Goal: Contribute content: Add original content to the website for others to see

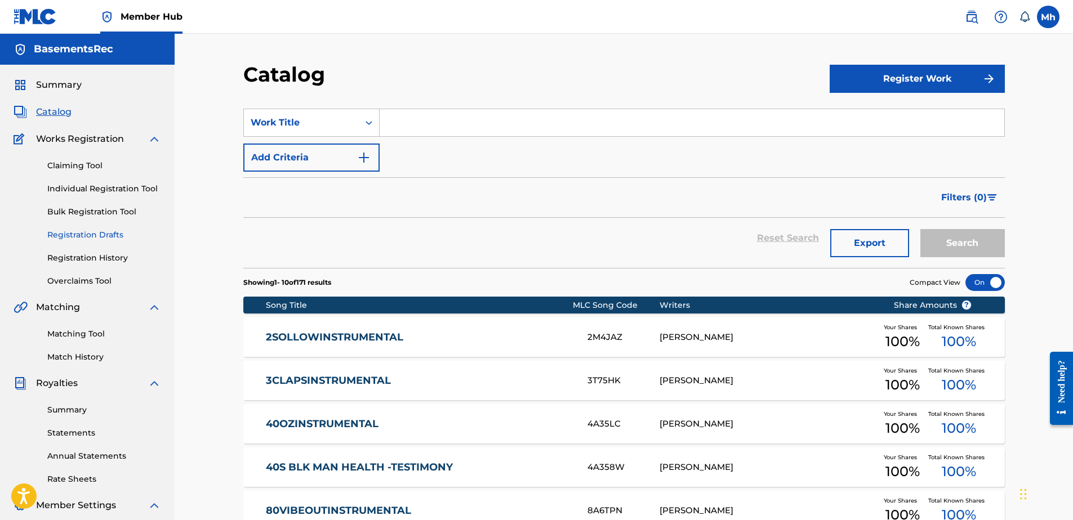
click at [96, 232] on link "Registration Drafts" at bounding box center [104, 235] width 114 height 12
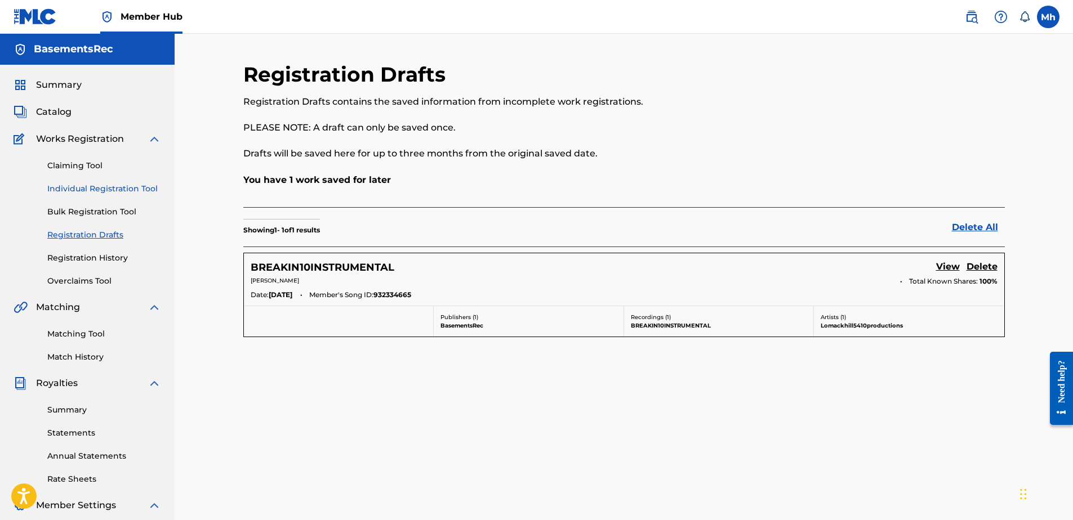
click at [81, 190] on link "Individual Registration Tool" at bounding box center [104, 189] width 114 height 12
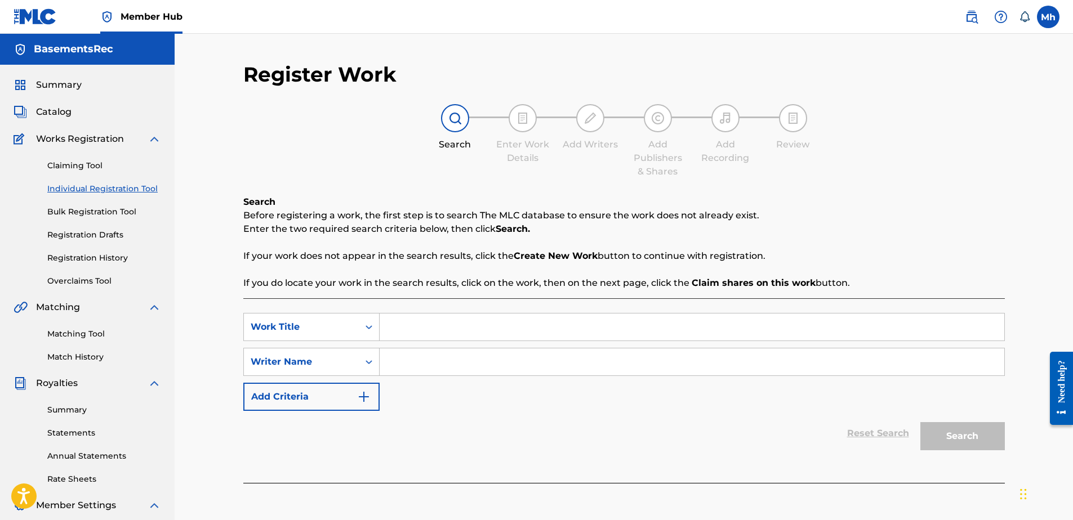
click at [421, 324] on input "Search Form" at bounding box center [692, 327] width 625 height 27
type input "MackiesGrim"
click at [410, 363] on input "Search Form" at bounding box center [692, 362] width 625 height 27
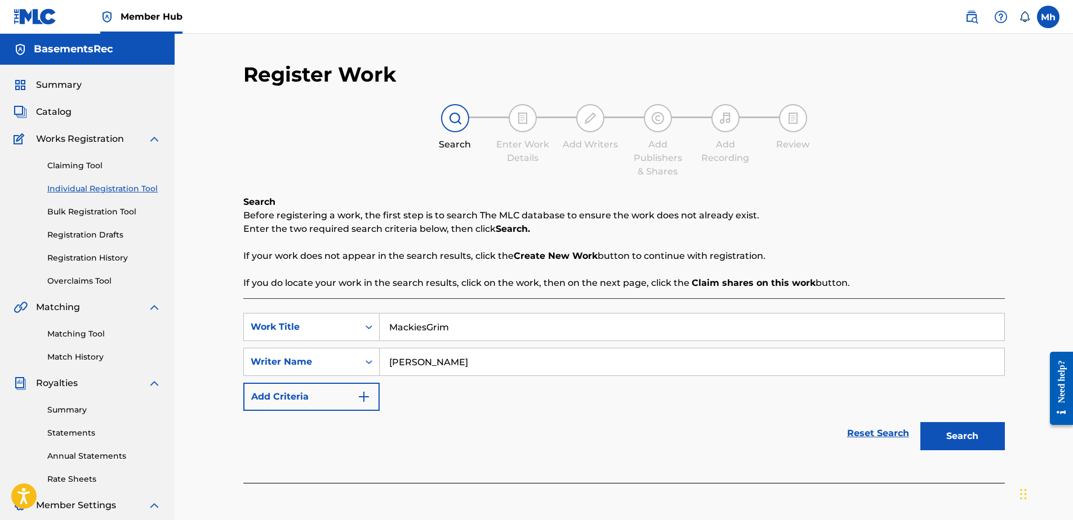
type input "[PERSON_NAME]"
click at [920, 422] on button "Search" at bounding box center [962, 436] width 84 height 28
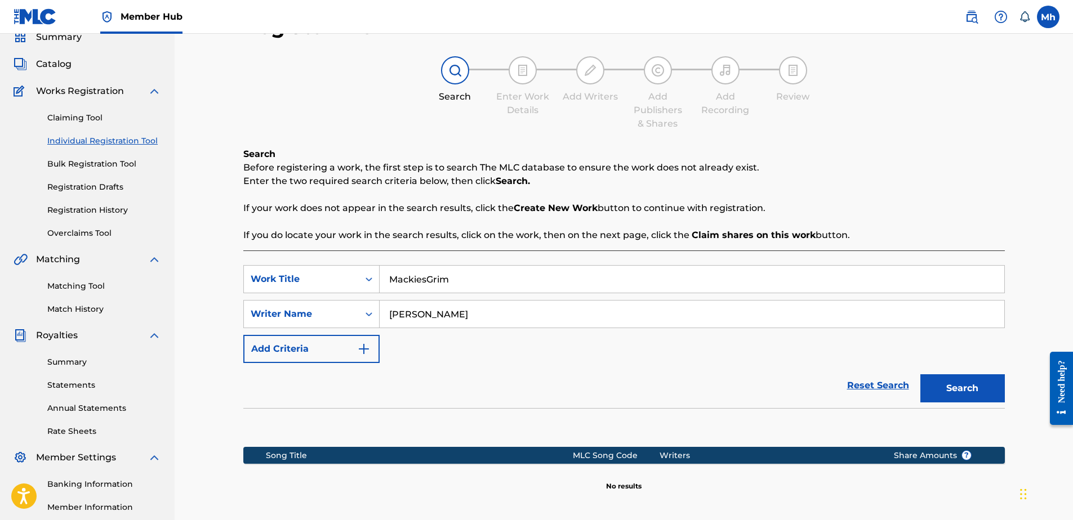
scroll to position [178, 0]
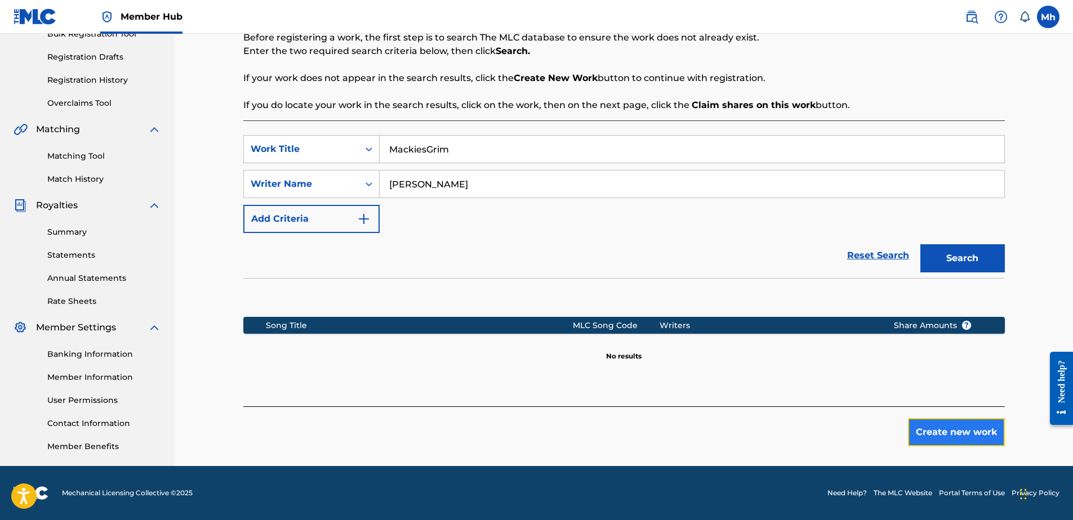
click at [965, 427] on button "Create new work" at bounding box center [956, 432] width 97 height 28
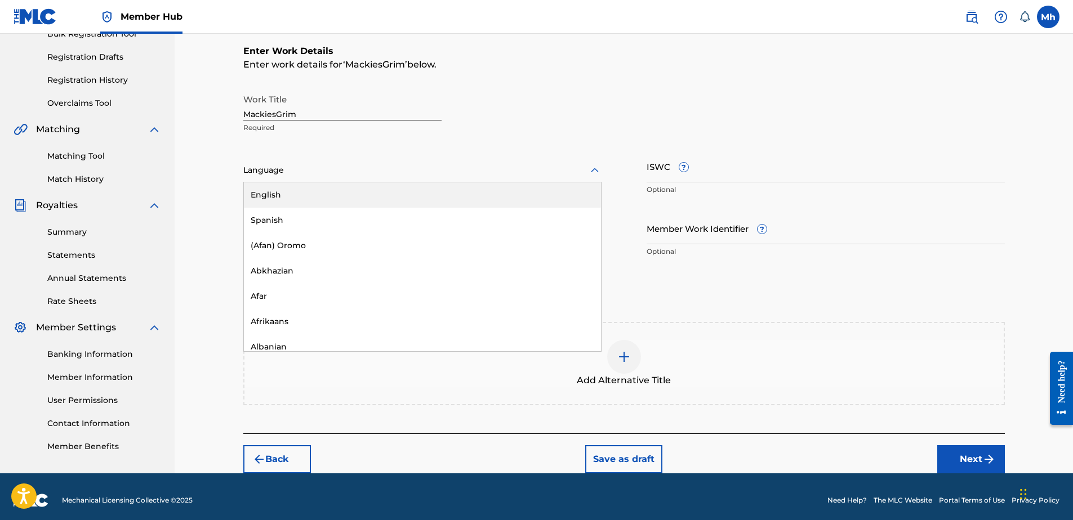
click at [332, 166] on div at bounding box center [422, 170] width 358 height 14
click at [307, 195] on div "English" at bounding box center [422, 194] width 357 height 25
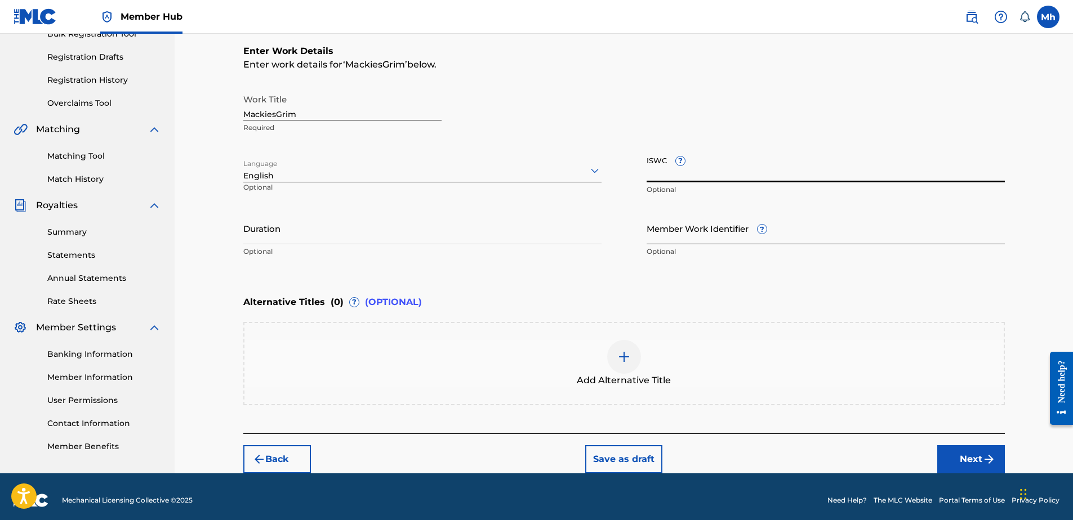
drag, startPoint x: 696, startPoint y: 171, endPoint x: 654, endPoint y: 234, distance: 76.1
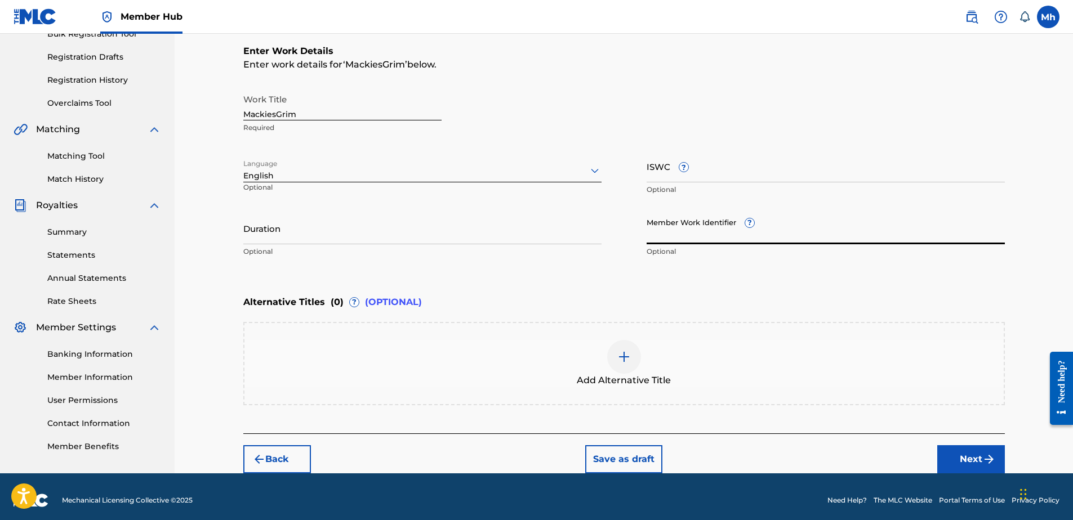
paste input "932373775"
type input "932373775"
click at [407, 240] on input "Duration" at bounding box center [422, 228] width 358 height 32
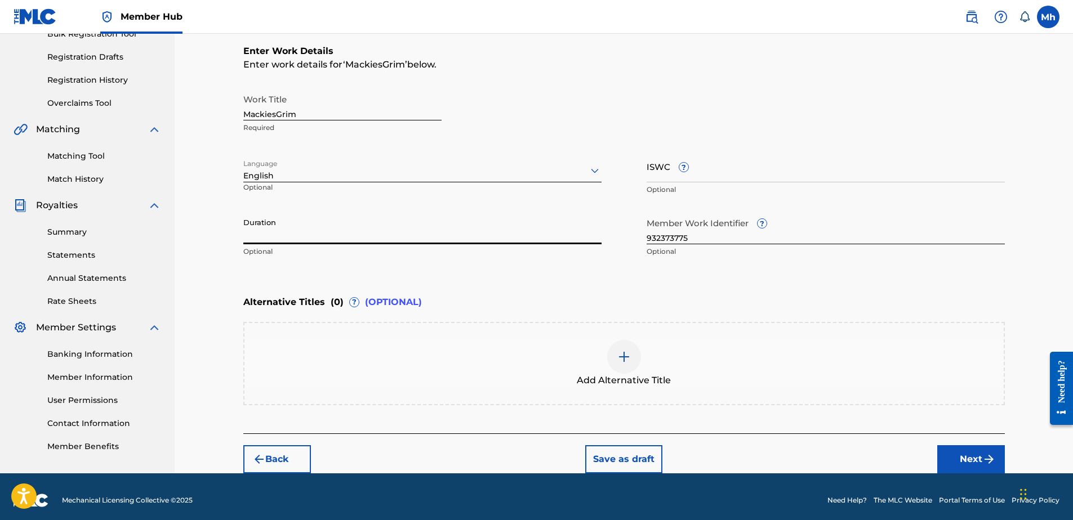
paste input "03:57"
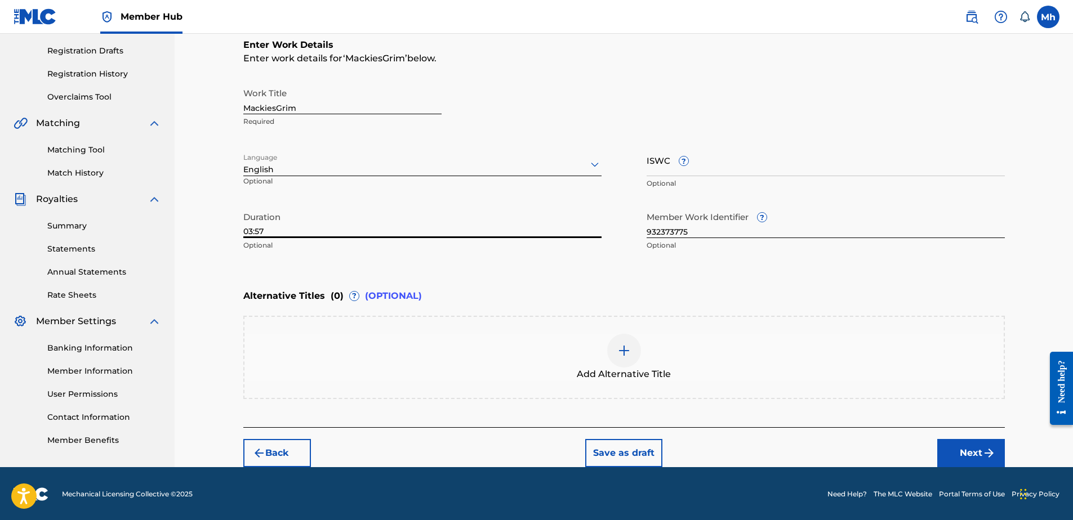
scroll to position [185, 0]
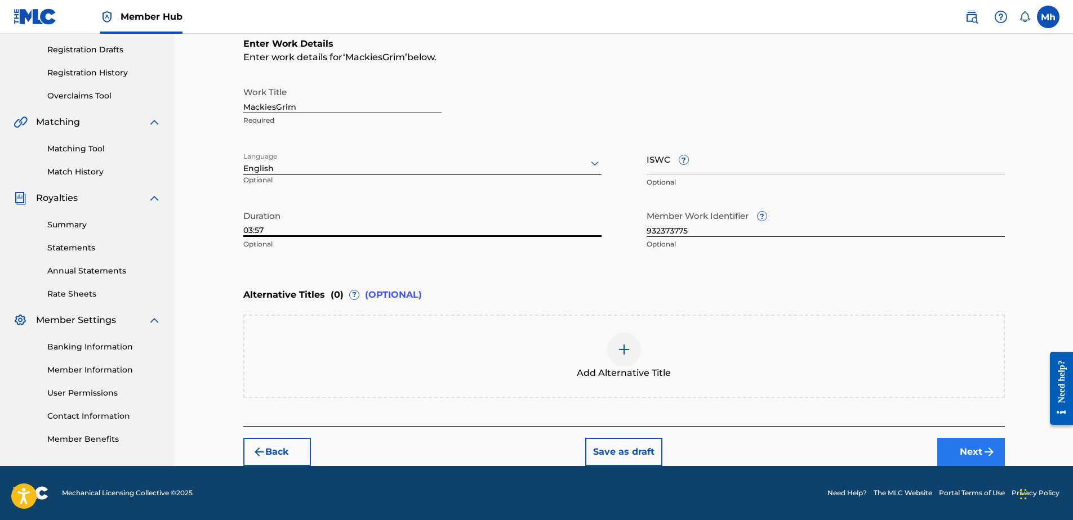
type input "03:57"
click at [979, 448] on button "Next" at bounding box center [971, 452] width 68 height 28
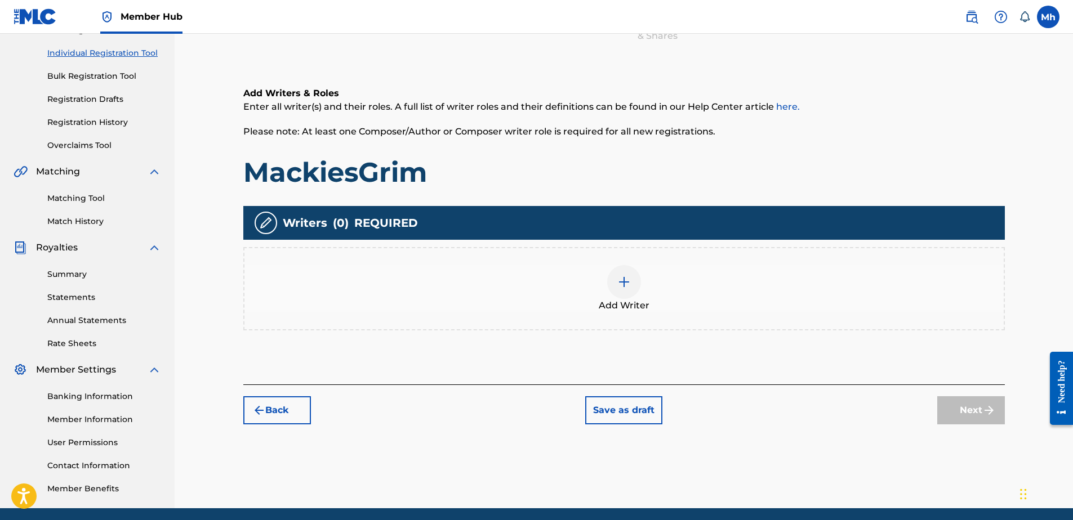
scroll to position [51, 0]
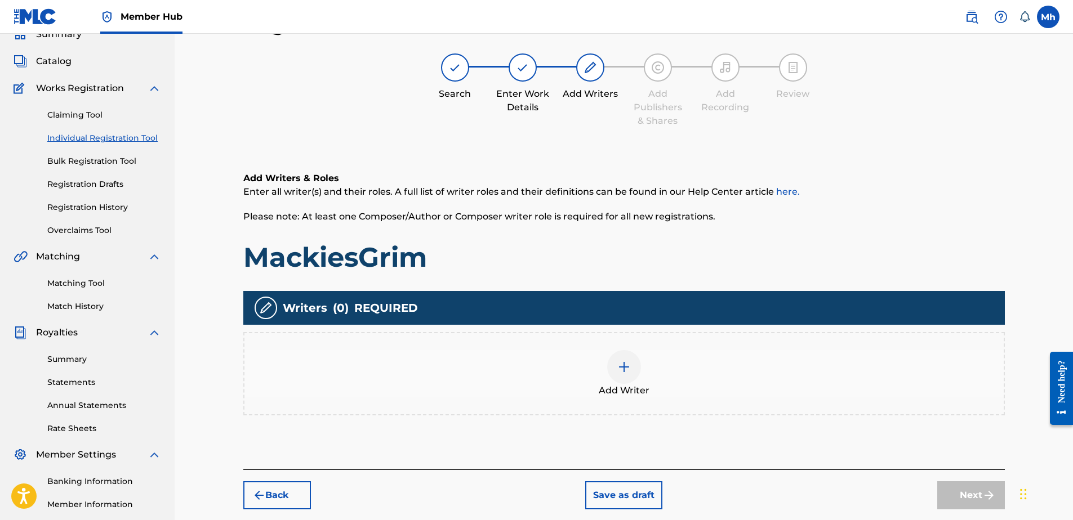
click at [613, 365] on div at bounding box center [624, 367] width 34 height 34
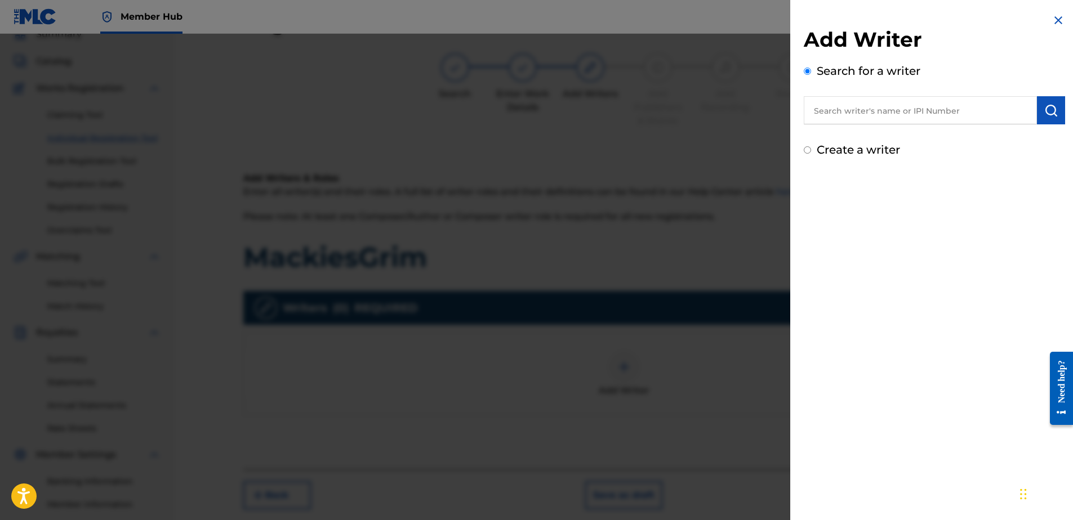
click at [805, 149] on input "Create a writer" at bounding box center [807, 149] width 7 height 7
radio input "false"
radio input "true"
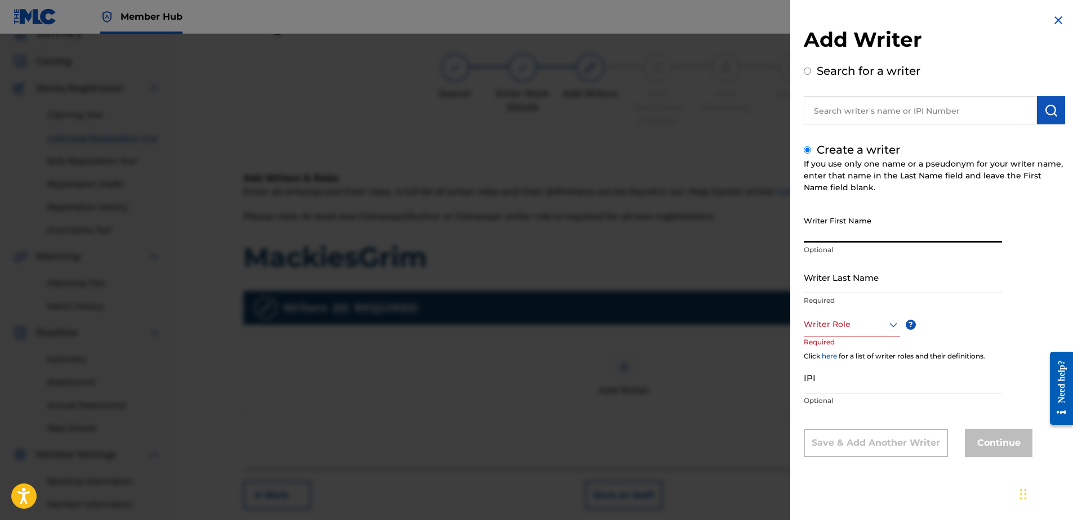
click at [850, 234] on input "Writer First Name" at bounding box center [903, 227] width 198 height 32
type input "mark"
type input "hill"
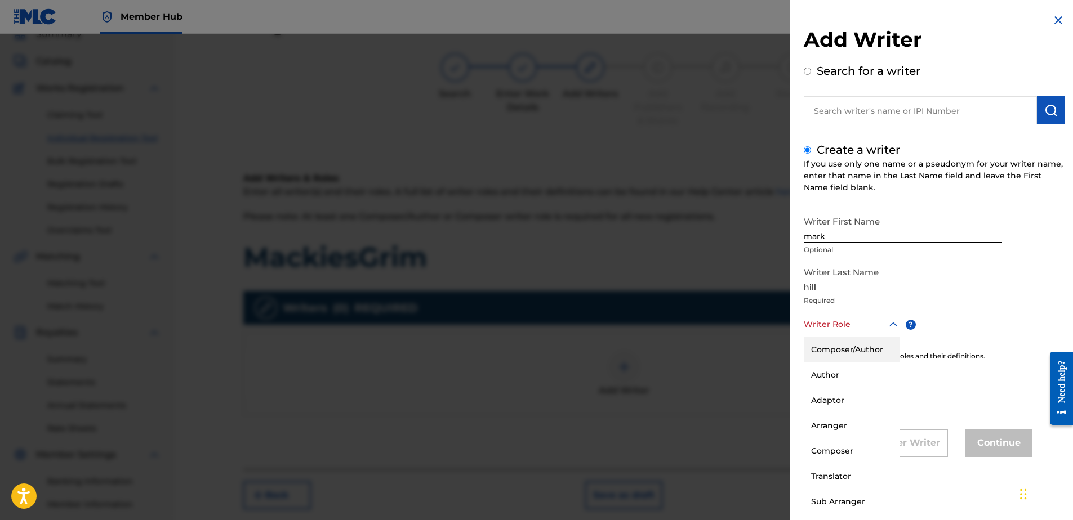
click at [843, 320] on div at bounding box center [852, 325] width 96 height 14
click at [840, 453] on div "Composer" at bounding box center [851, 451] width 95 height 25
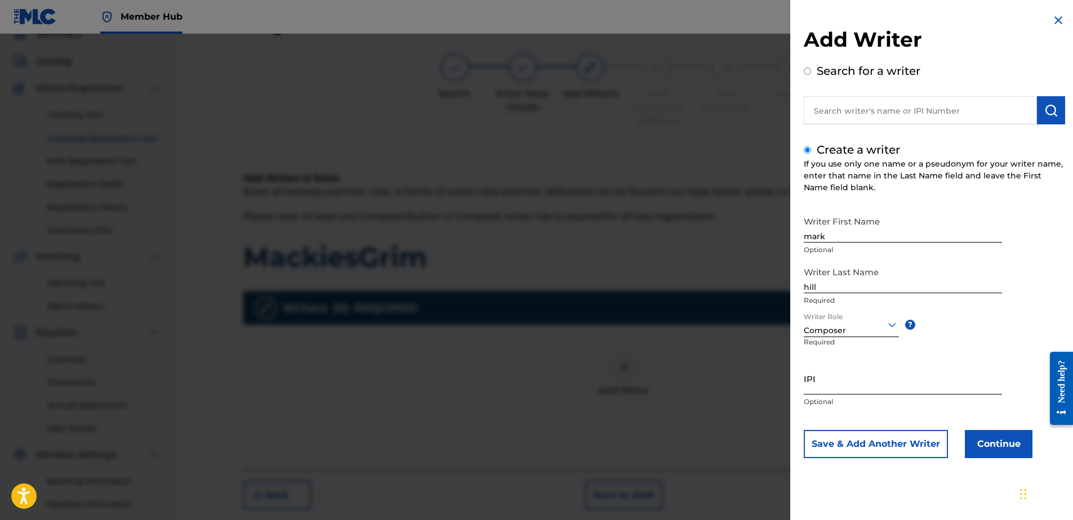
click at [823, 380] on input "IPI" at bounding box center [903, 379] width 198 height 32
type input "506731076"
click at [978, 440] on button "Continue" at bounding box center [999, 444] width 68 height 28
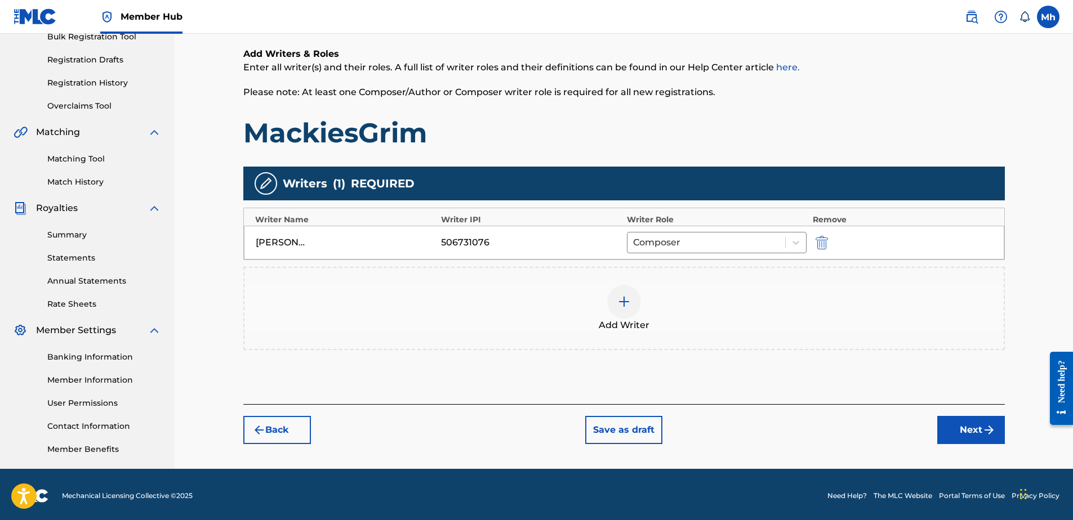
scroll to position [178, 0]
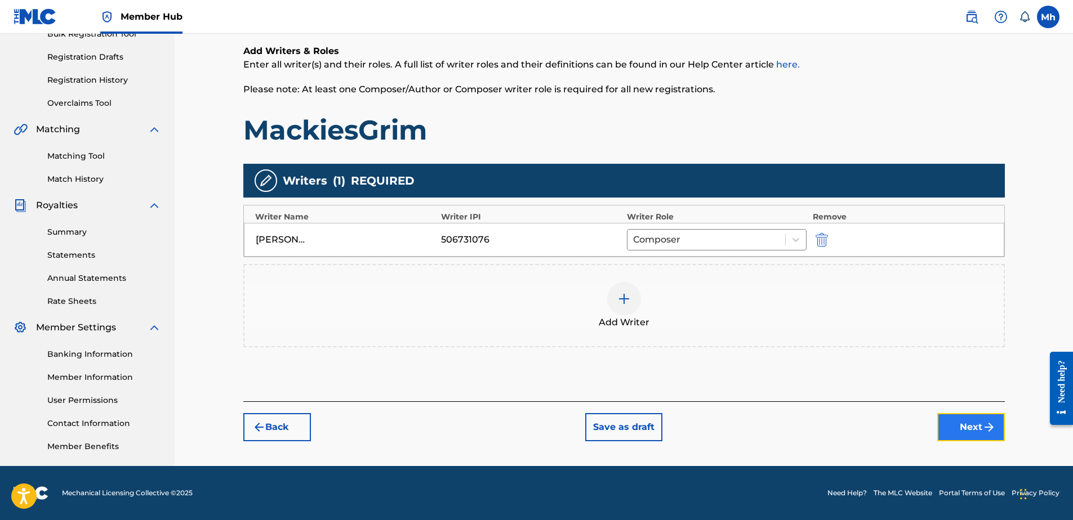
click at [956, 422] on button "Next" at bounding box center [971, 427] width 68 height 28
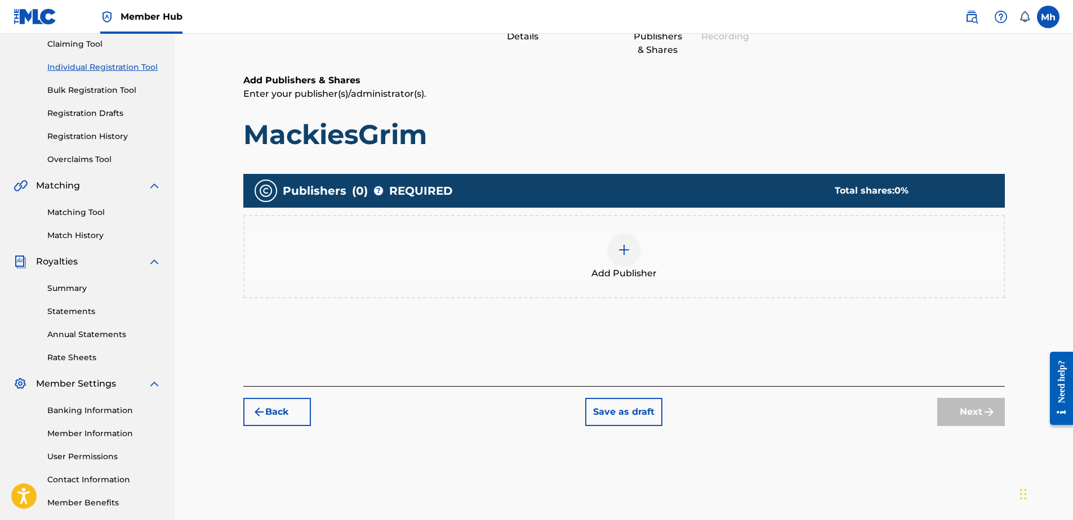
scroll to position [51, 0]
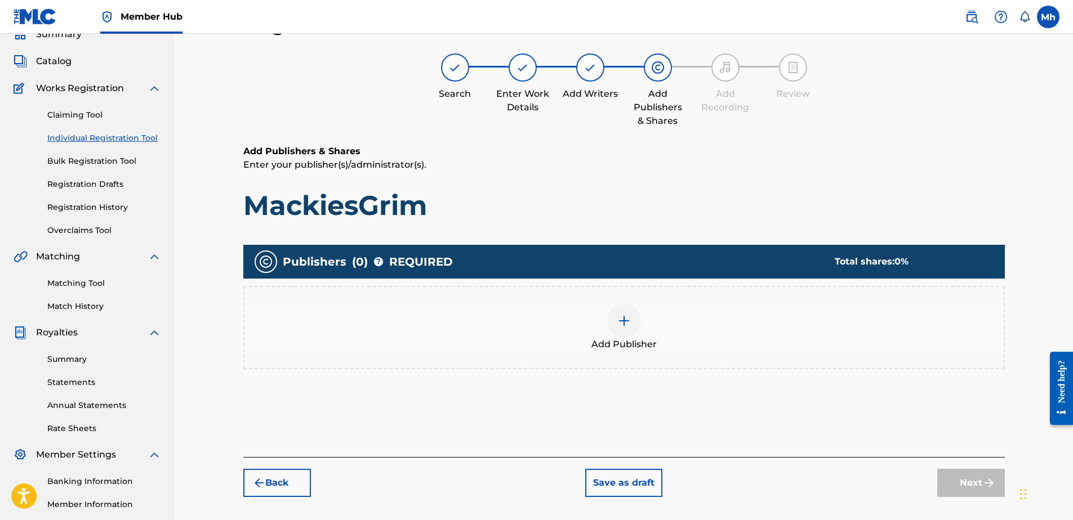
click at [623, 321] on img at bounding box center [624, 321] width 14 height 14
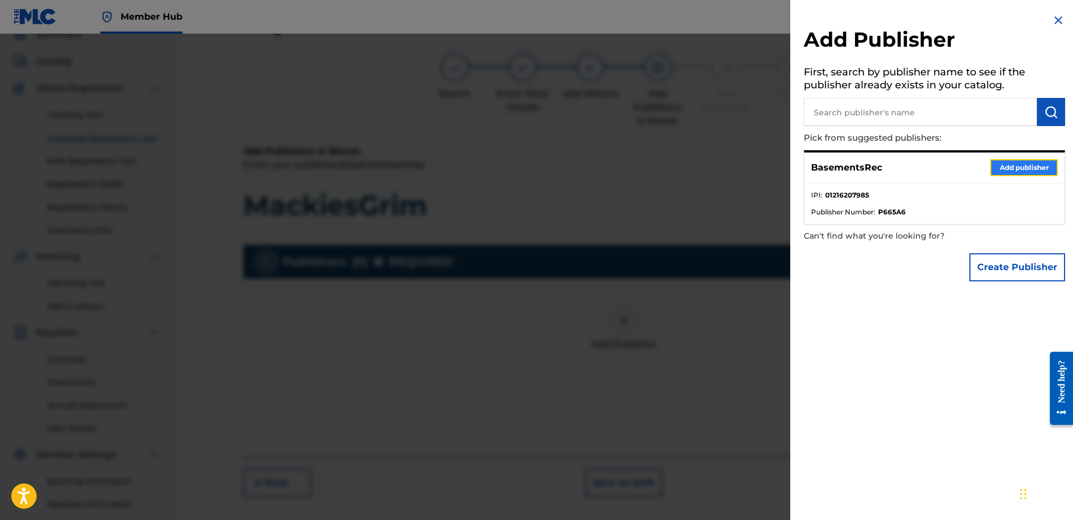
click at [1018, 166] on button "Add publisher" at bounding box center [1024, 167] width 68 height 17
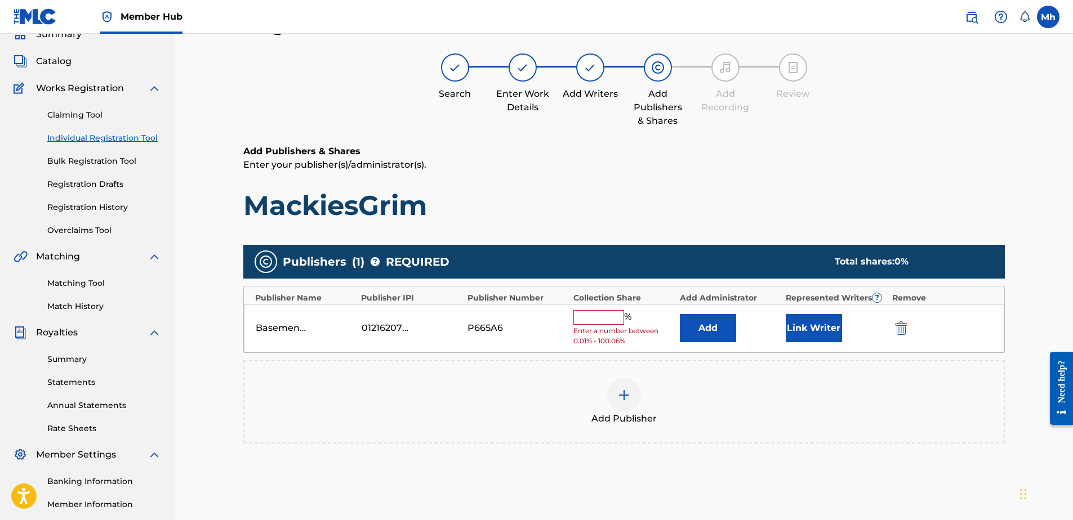
click at [592, 319] on input "text" at bounding box center [598, 317] width 51 height 15
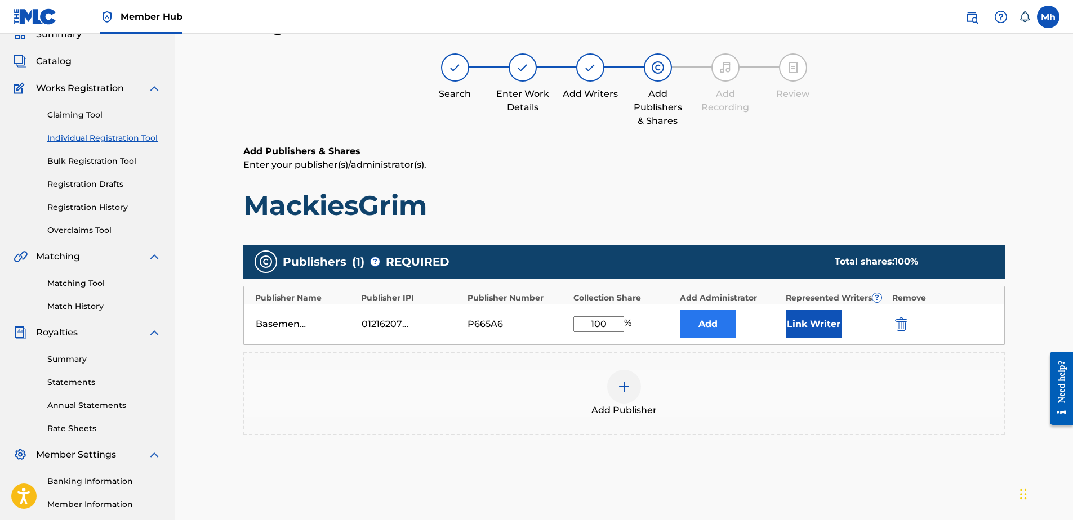
type input "100"
click at [705, 320] on button "Add" at bounding box center [708, 324] width 56 height 28
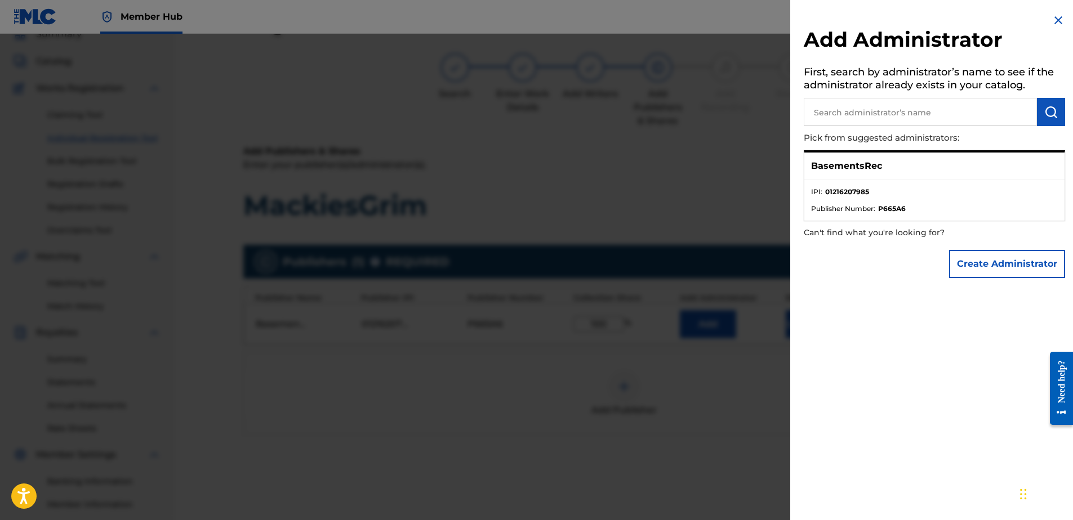
click at [1055, 20] on img at bounding box center [1058, 21] width 14 height 14
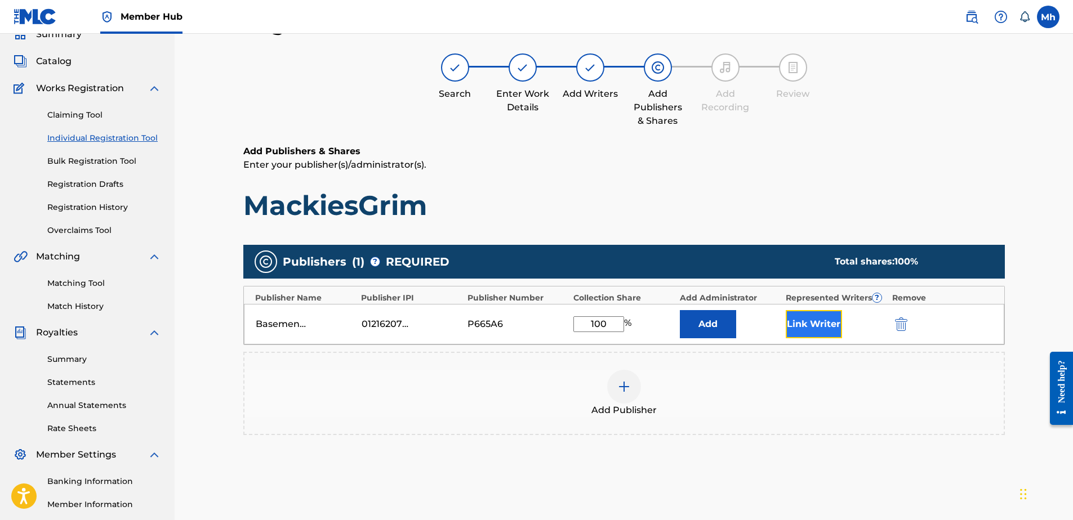
click at [819, 324] on button "Link Writer" at bounding box center [814, 324] width 56 height 28
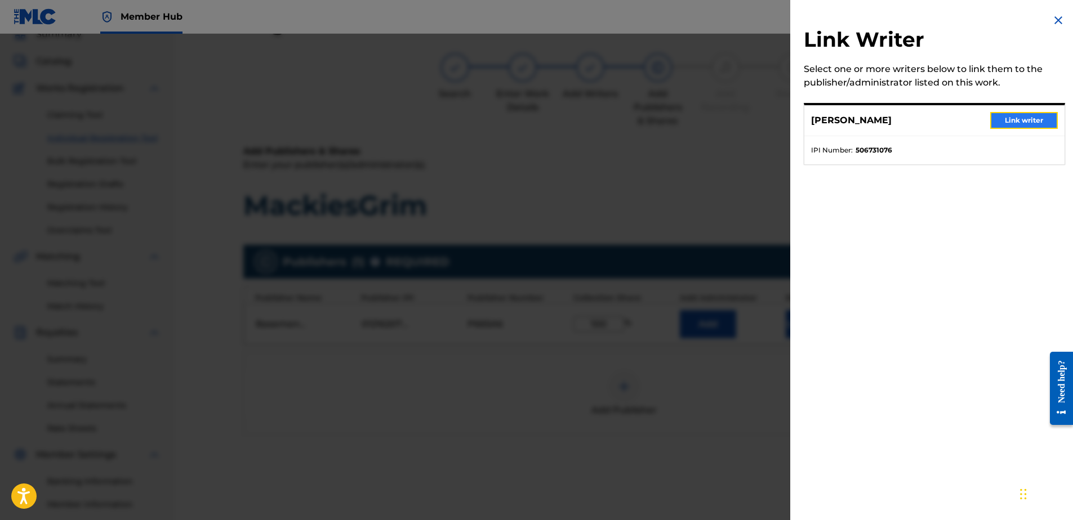
click at [1015, 113] on button "Link writer" at bounding box center [1024, 120] width 68 height 17
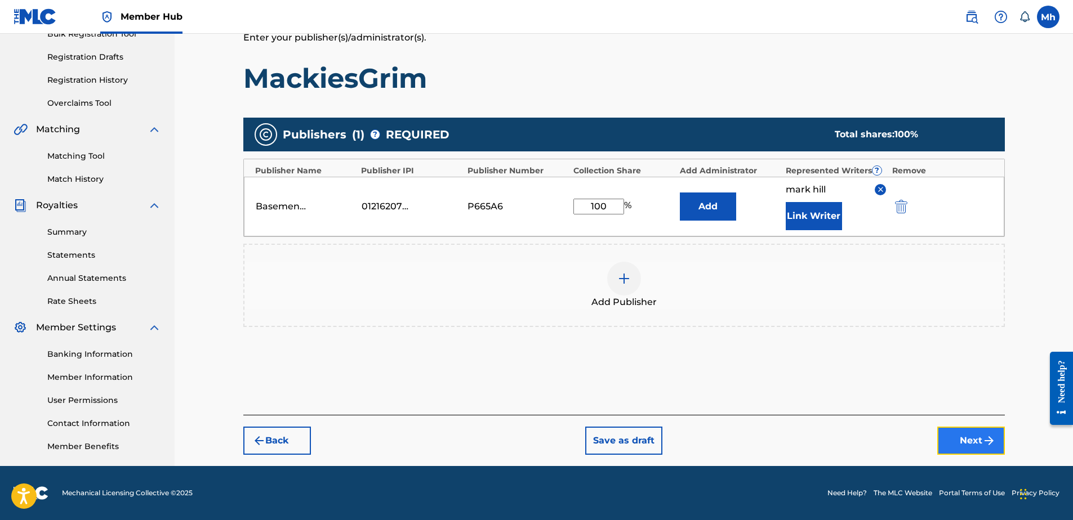
click at [969, 447] on button "Next" at bounding box center [971, 441] width 68 height 28
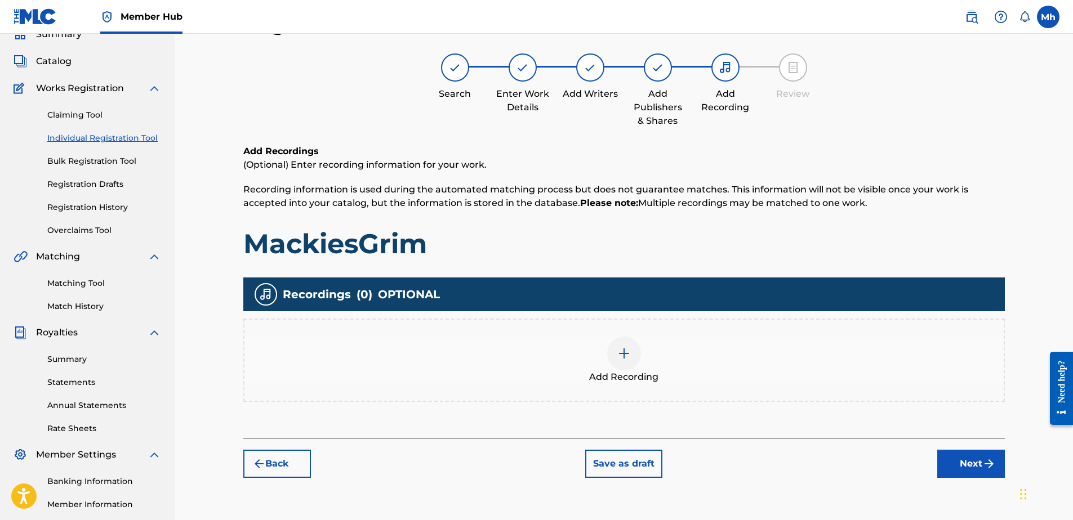
click at [629, 351] on img at bounding box center [624, 354] width 14 height 14
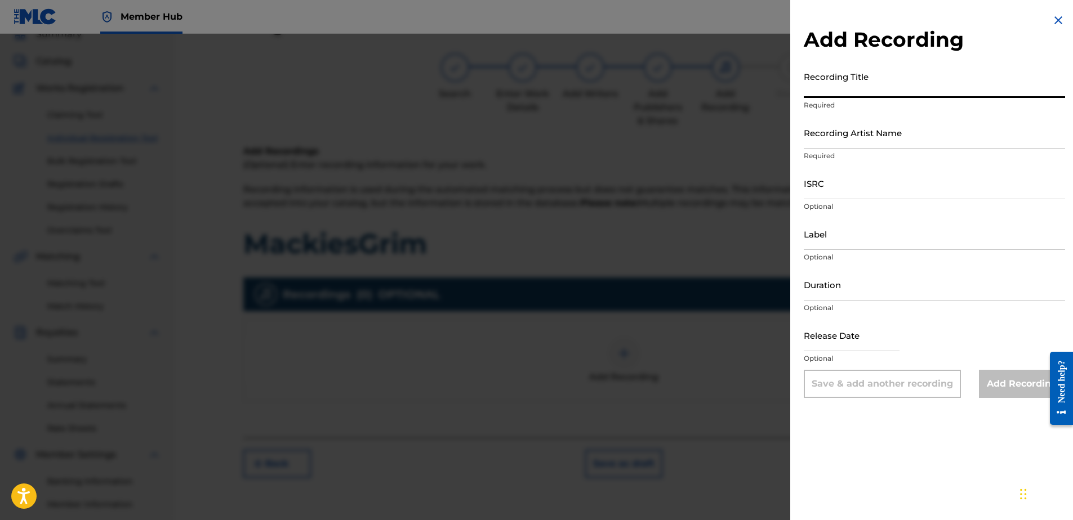
click at [858, 85] on input "Recording Title" at bounding box center [934, 82] width 261 height 32
paste input "MACKIESGRIM"
type input "MACKIESGRIM"
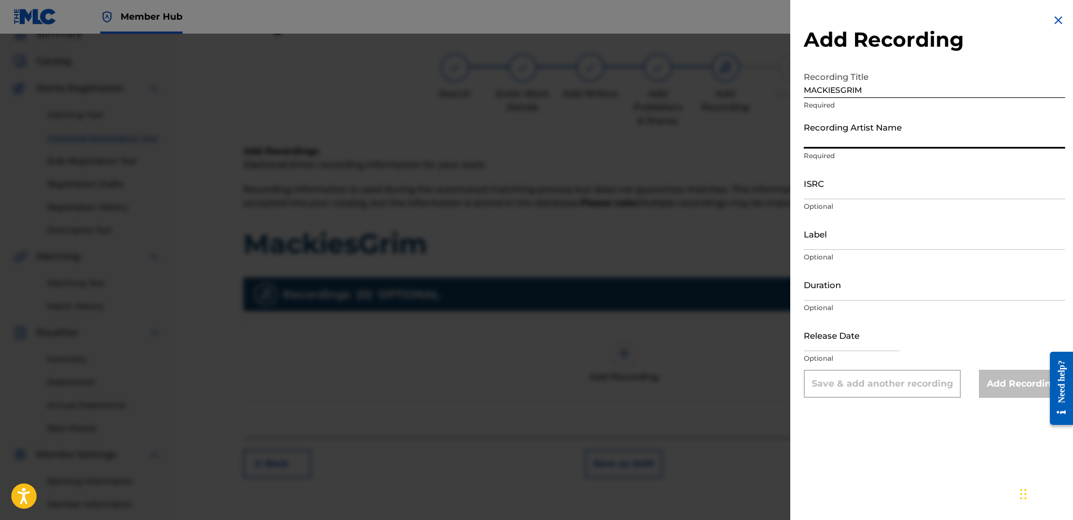
click at [856, 138] on input "Recording Artist Name" at bounding box center [934, 133] width 261 height 32
type input "lomackhill5410productions"
type input "basementRec"
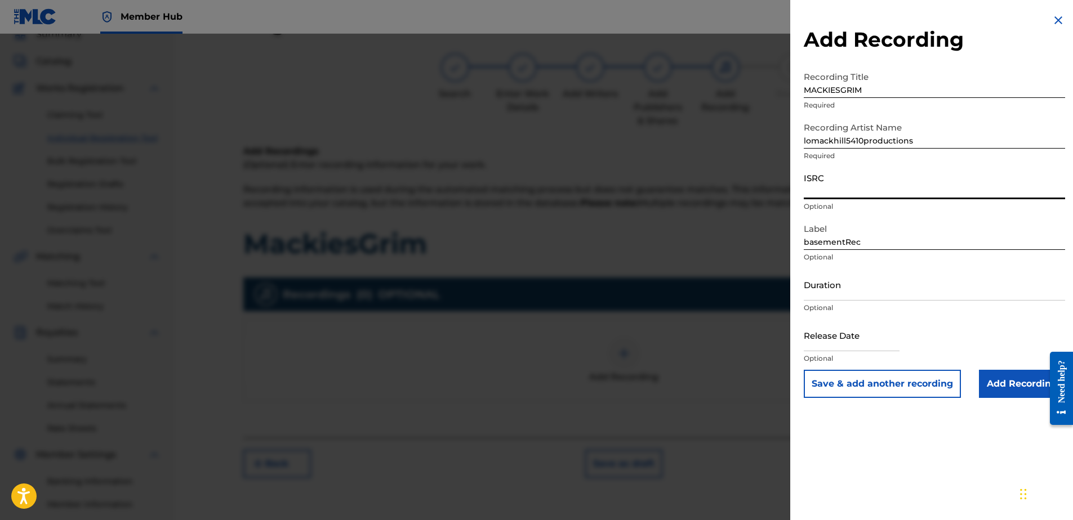
paste input "QT4EB2500184"
type input "QT4EB2500184"
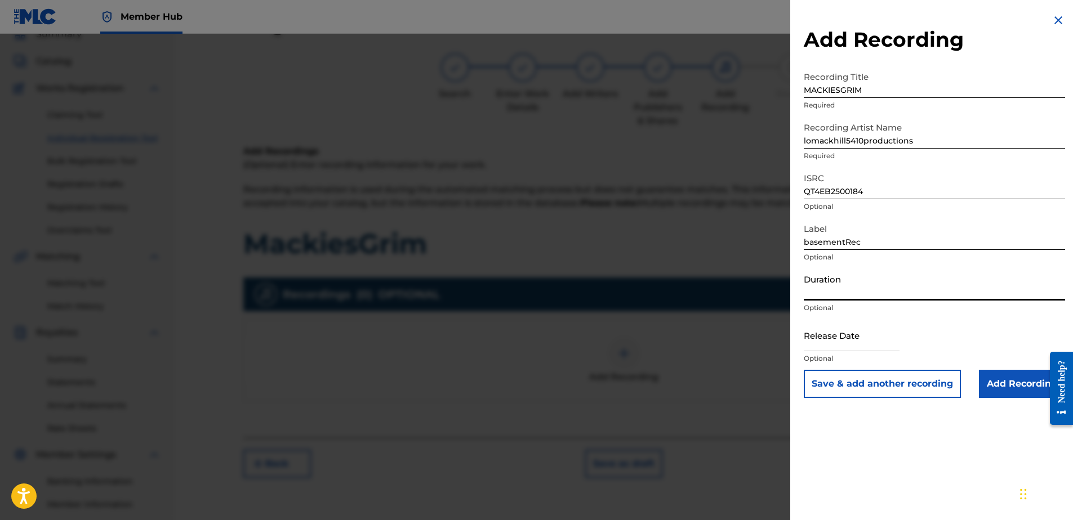
paste input "03:57"
type input "03:57"
click at [1020, 387] on input "Add Recording" at bounding box center [1022, 384] width 86 height 28
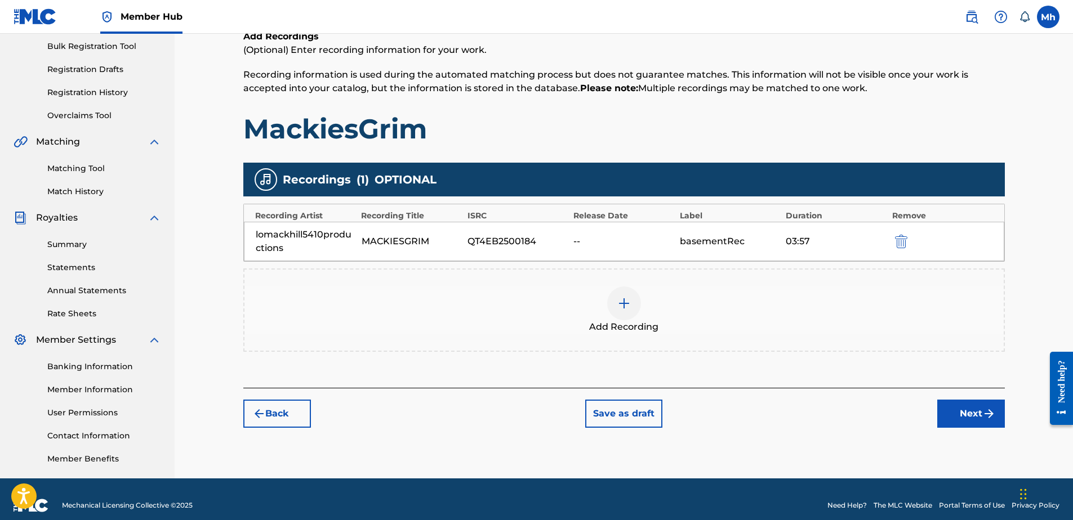
scroll to position [178, 0]
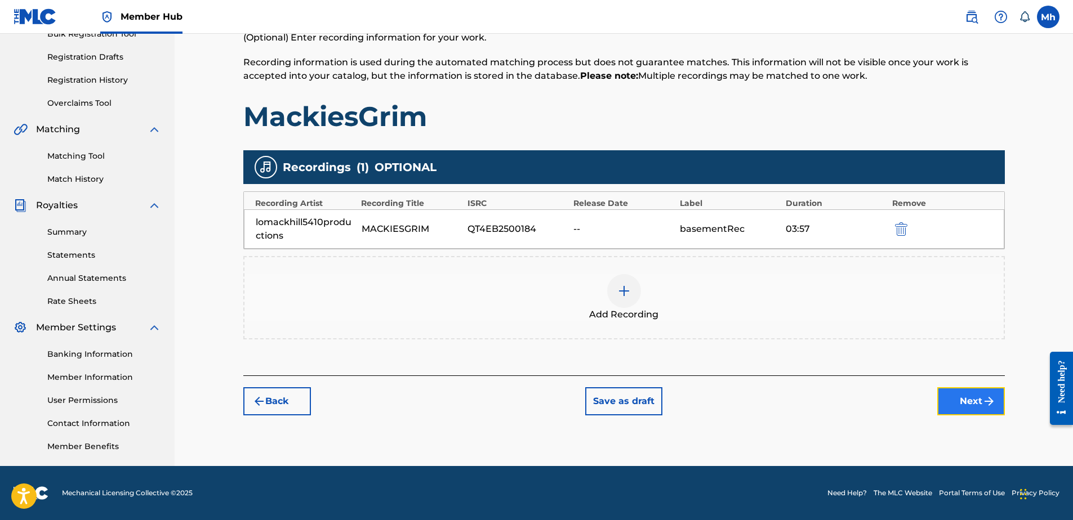
click at [971, 405] on button "Next" at bounding box center [971, 401] width 68 height 28
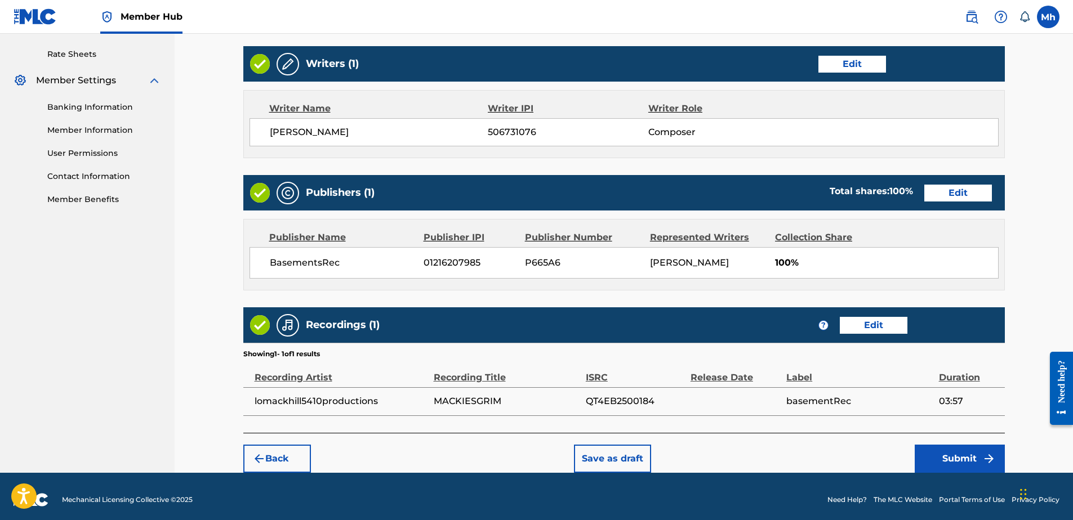
scroll to position [432, 0]
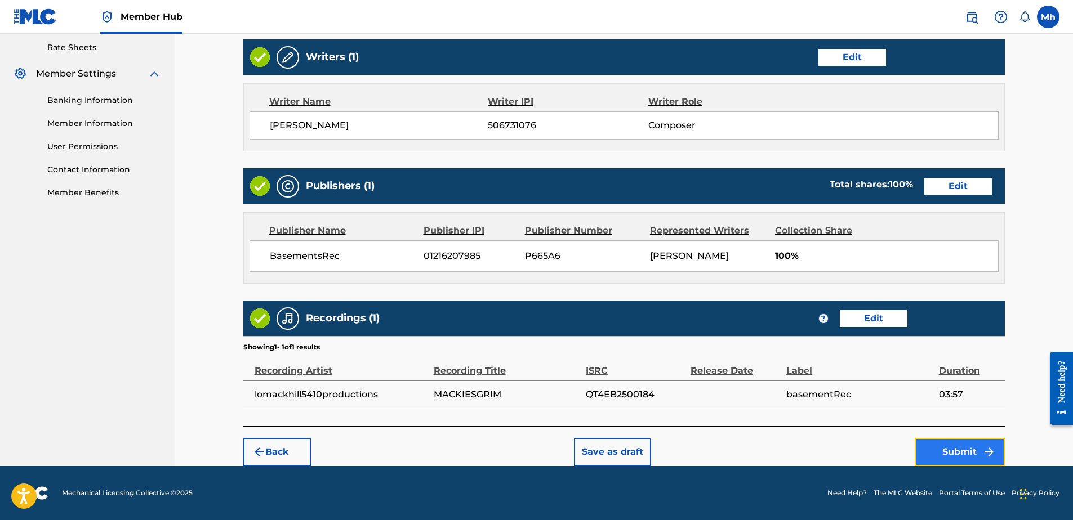
click at [949, 442] on button "Submit" at bounding box center [960, 452] width 90 height 28
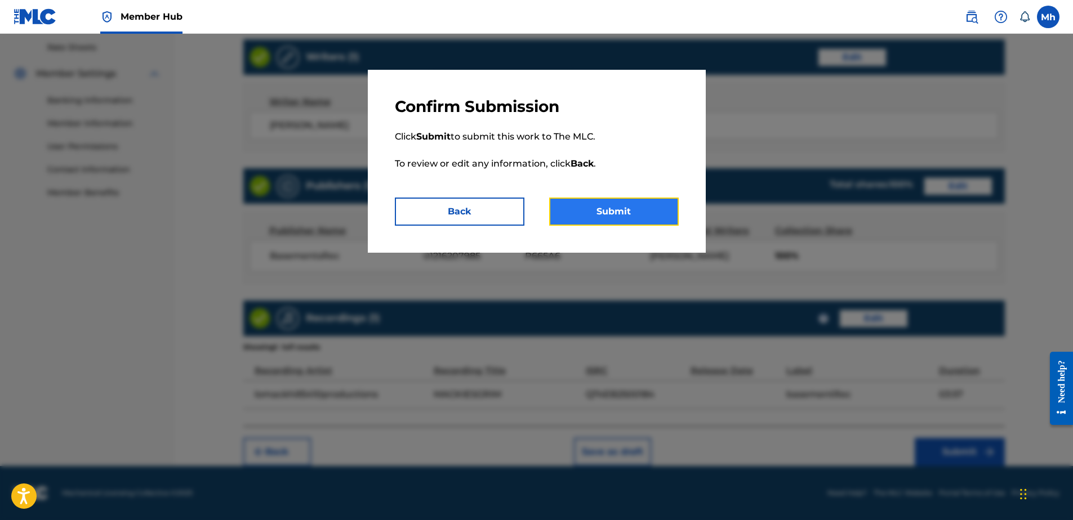
click at [609, 208] on button "Submit" at bounding box center [614, 212] width 130 height 28
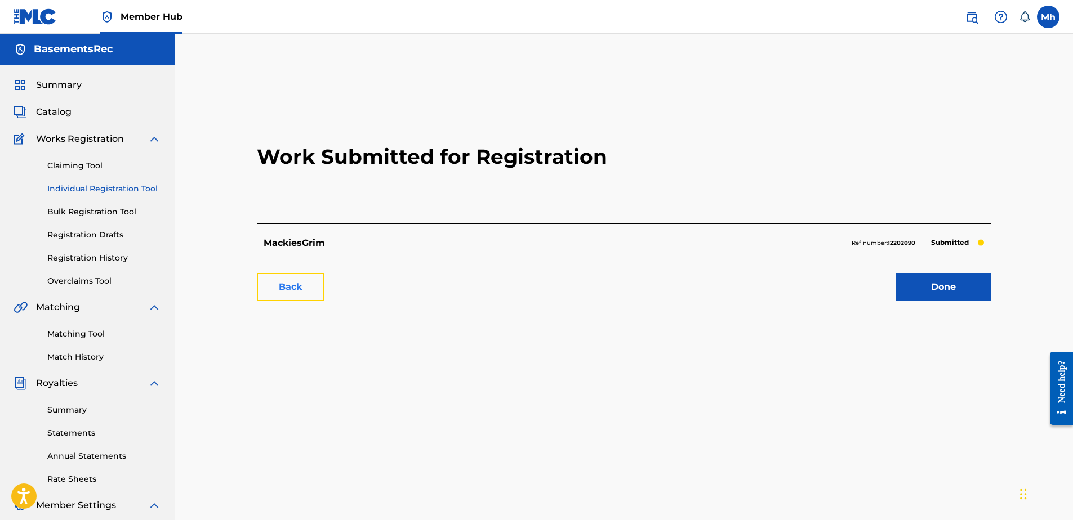
click at [292, 296] on link "Back" at bounding box center [291, 287] width 68 height 28
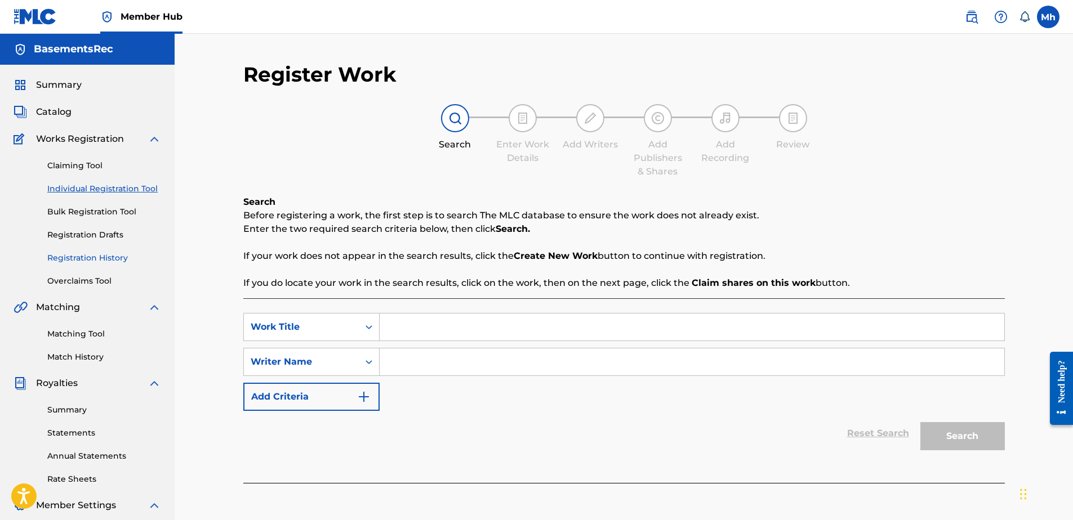
click at [112, 259] on link "Registration History" at bounding box center [104, 258] width 114 height 12
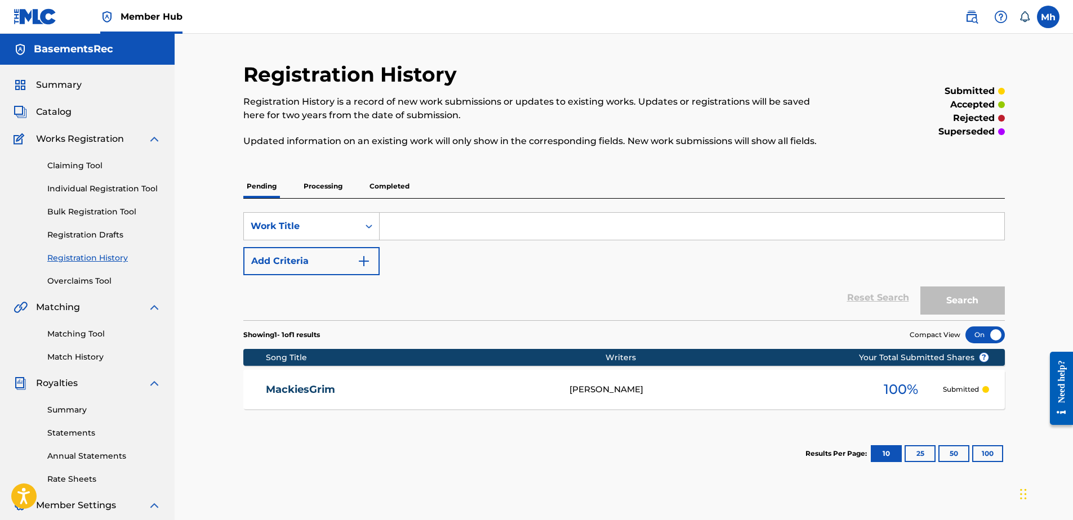
click at [320, 187] on p "Processing" at bounding box center [323, 187] width 46 height 24
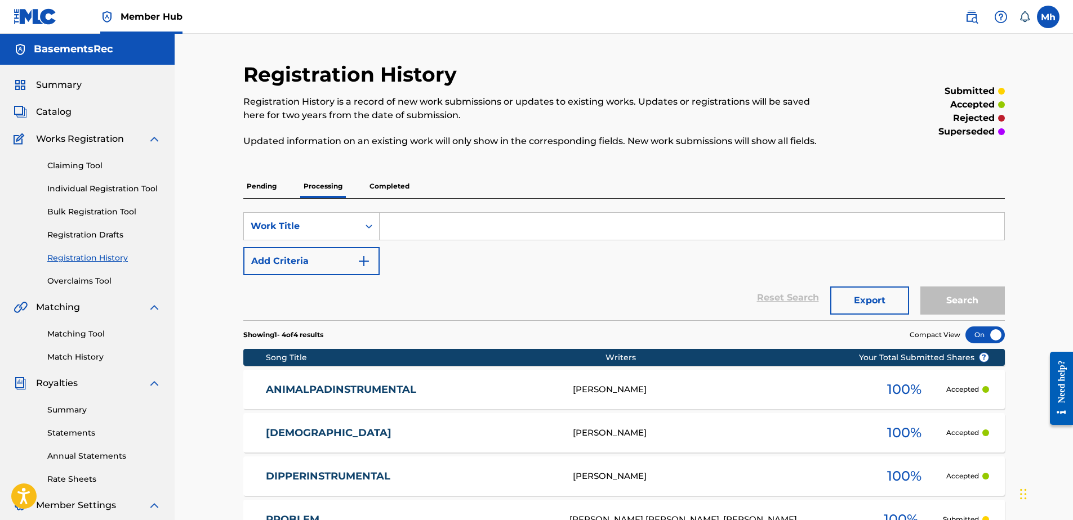
click at [271, 187] on p "Pending" at bounding box center [261, 187] width 37 height 24
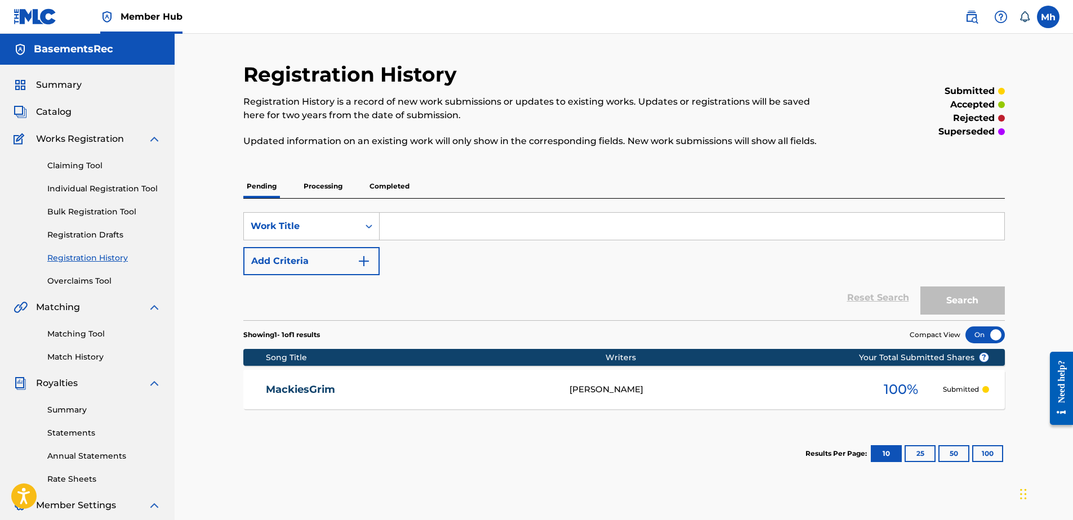
click at [304, 390] on link "MackiesGrim" at bounding box center [410, 390] width 288 height 13
